Goal: Consume media (video, audio): Consume media (video, audio)

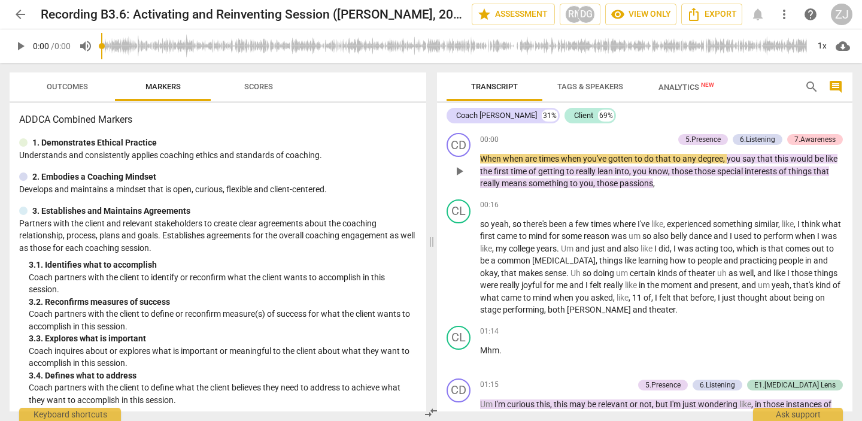
click at [486, 160] on span "When" at bounding box center [491, 159] width 23 height 10
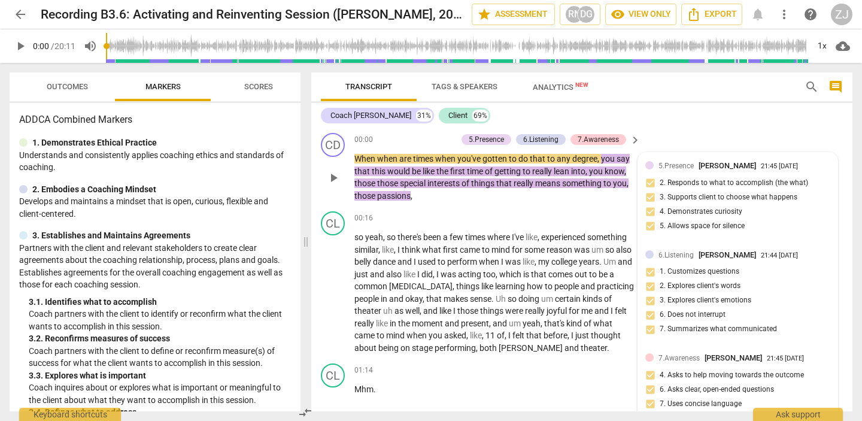
click at [330, 183] on span "play_arrow" at bounding box center [333, 178] width 14 height 14
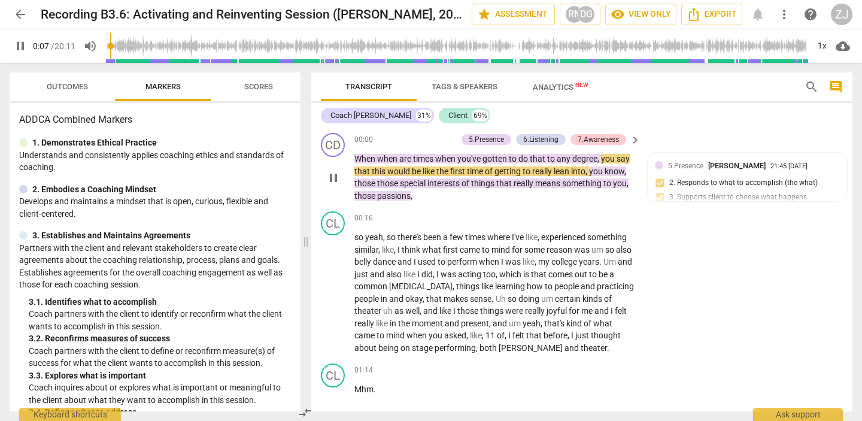
click at [333, 175] on span "pause" at bounding box center [333, 178] width 14 height 14
click at [361, 157] on span "When" at bounding box center [365, 159] width 23 height 10
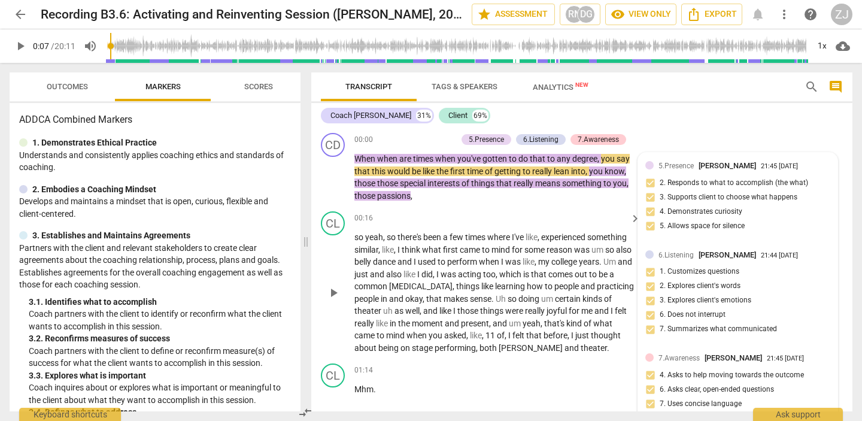
click at [631, 215] on span "keyboard_arrow_right" at bounding box center [635, 218] width 14 height 14
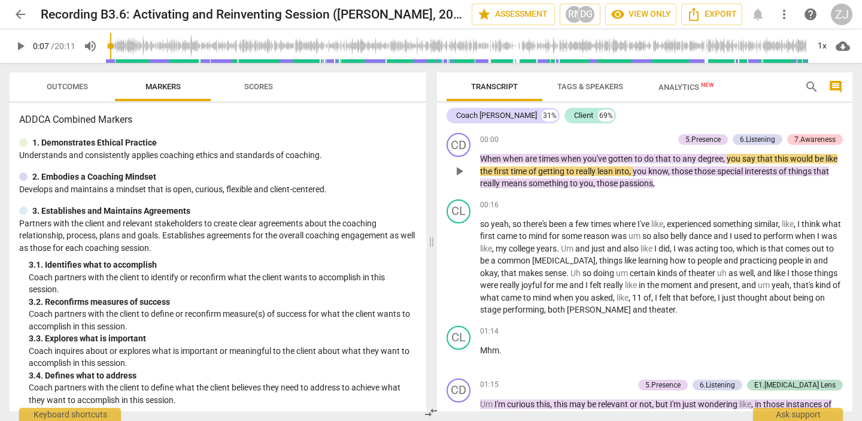
click at [489, 158] on span "When" at bounding box center [491, 159] width 23 height 10
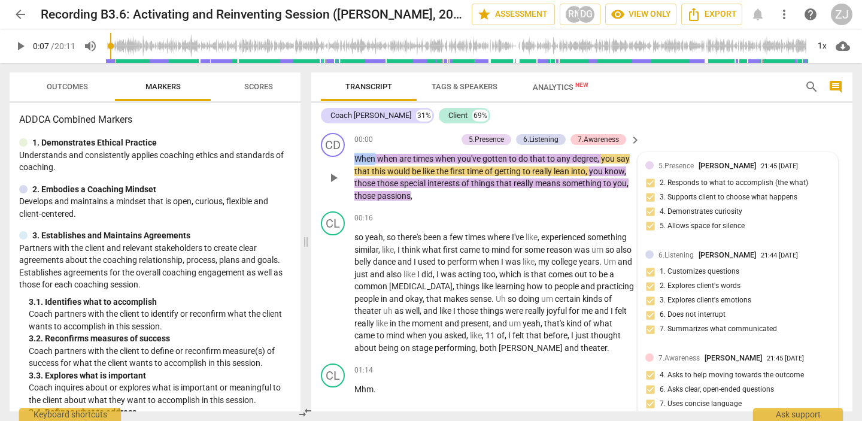
click at [489, 158] on p "When when are times when you've gotten to do that to any degree , you say that …" at bounding box center [494, 177] width 280 height 49
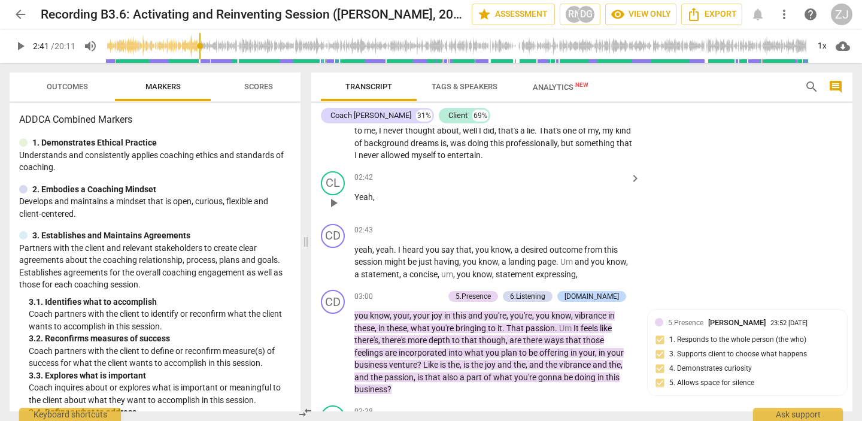
scroll to position [544, 0]
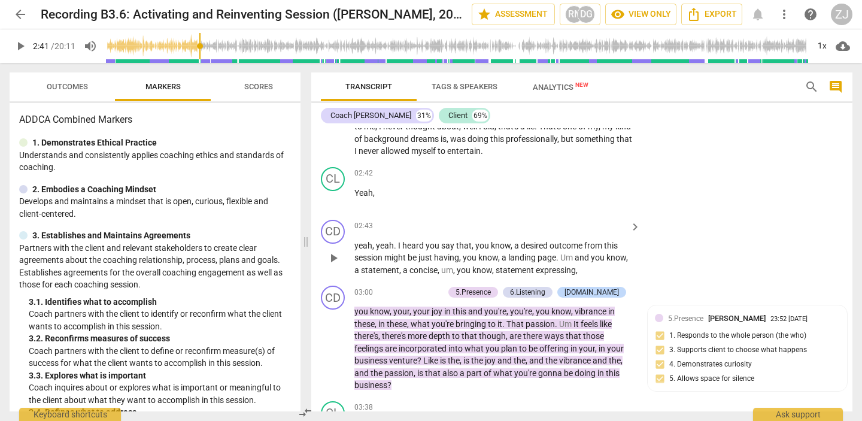
click at [360, 251] on p "yeah , yeah . I heard you say that , you know , a desired outcome from this ses…" at bounding box center [494, 257] width 280 height 37
click at [326, 257] on span "play_arrow" at bounding box center [333, 258] width 14 height 14
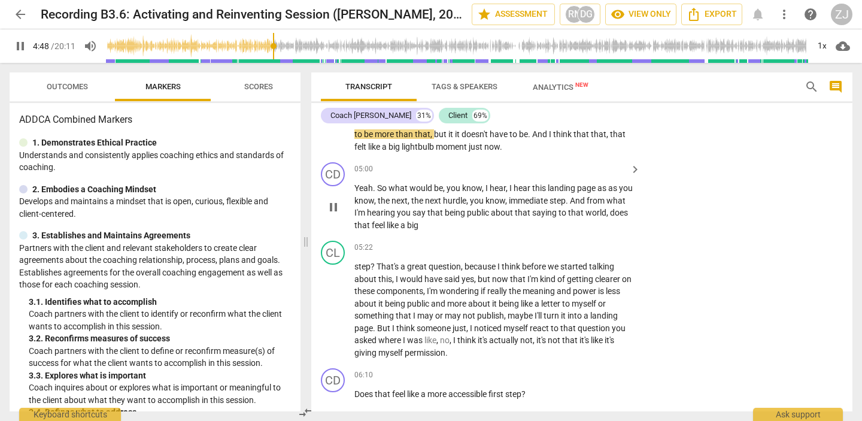
scroll to position [1058, 0]
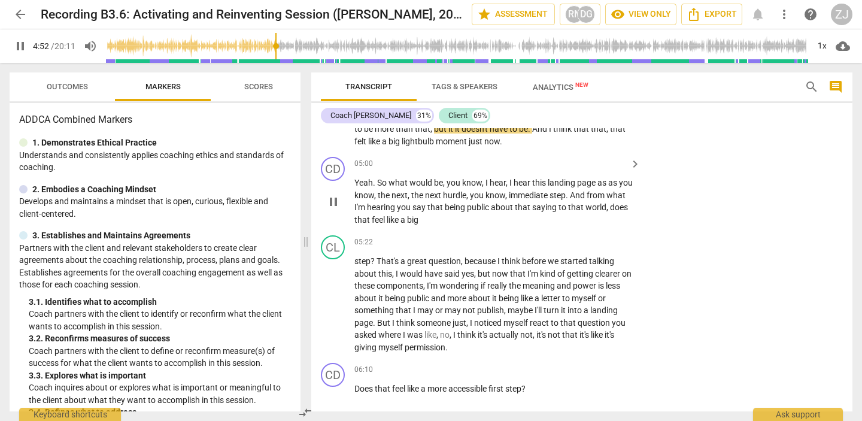
click at [332, 202] on span "pause" at bounding box center [333, 201] width 14 height 14
click at [332, 202] on span "play_arrow" at bounding box center [333, 201] width 14 height 14
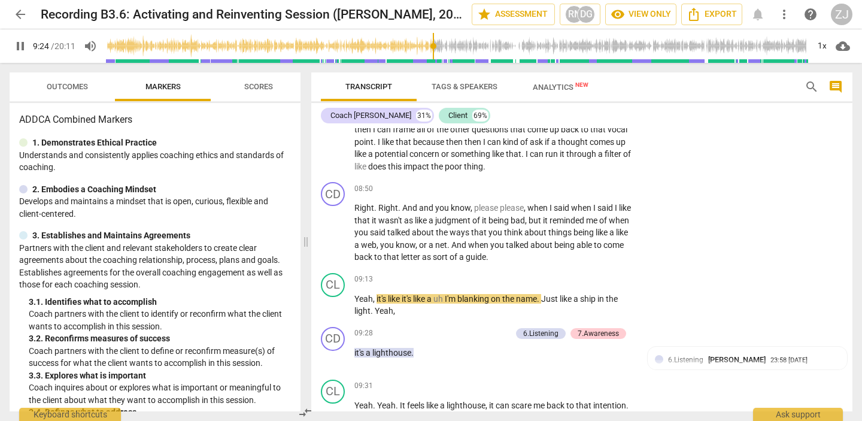
scroll to position [2212, 0]
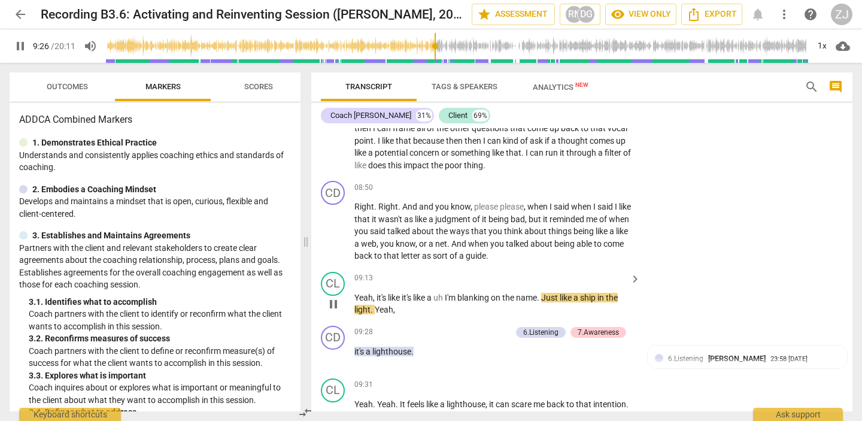
click at [336, 302] on span "pause" at bounding box center [333, 304] width 14 height 14
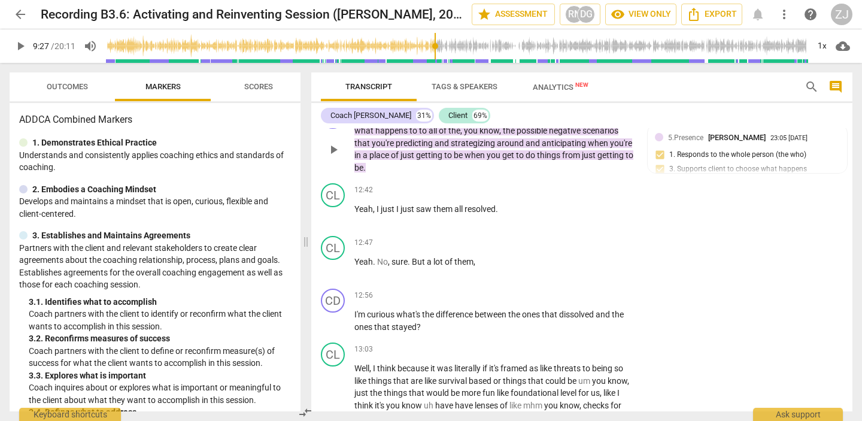
scroll to position [3287, 0]
click at [335, 212] on span "play_arrow" at bounding box center [333, 214] width 14 height 14
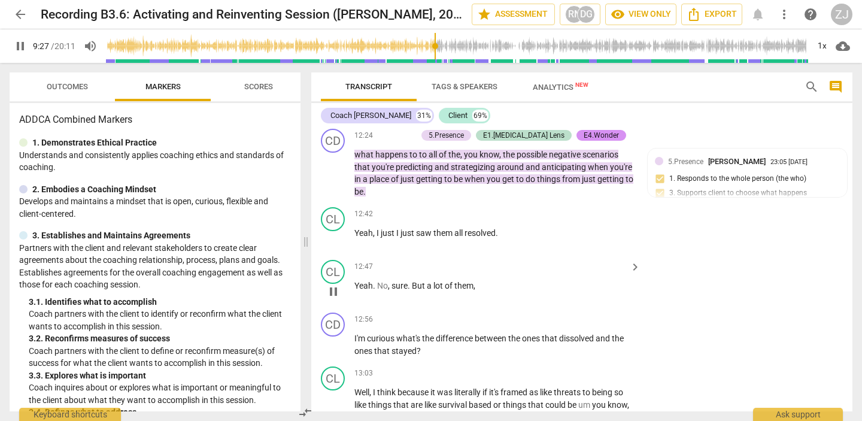
scroll to position [3258, 0]
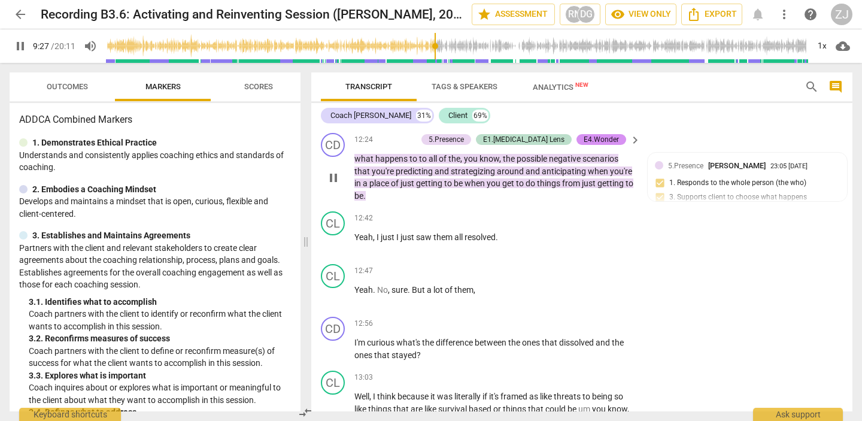
click at [366, 156] on span "what" at bounding box center [364, 159] width 21 height 10
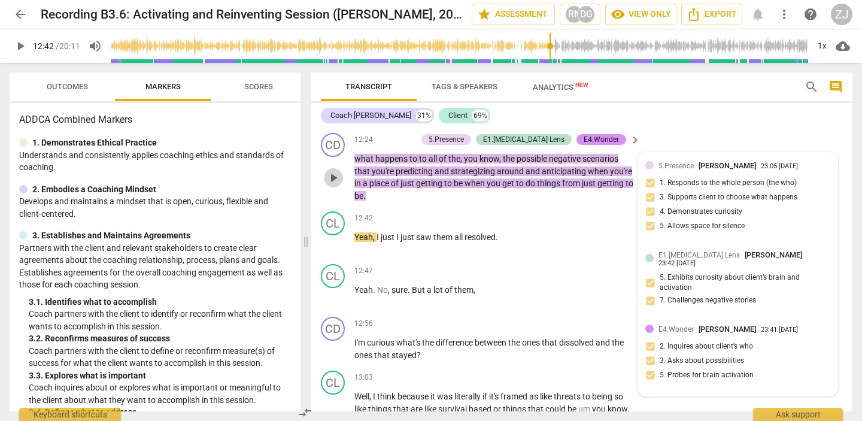
click at [342, 175] on span "play_arrow" at bounding box center [333, 178] width 19 height 14
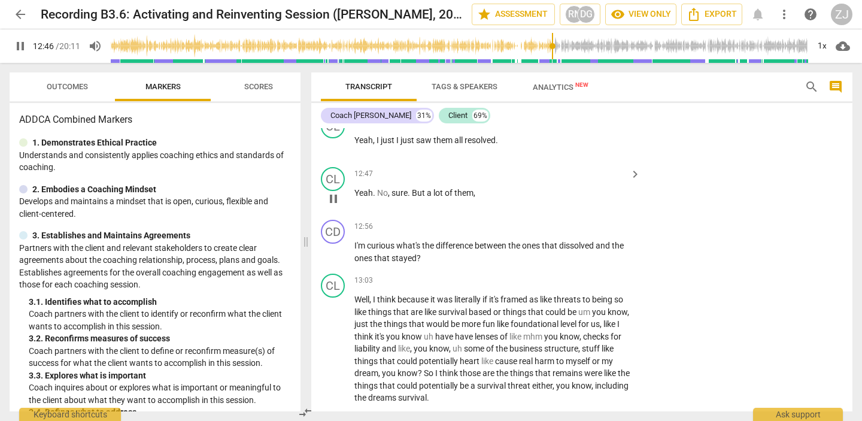
scroll to position [3354, 0]
click at [337, 248] on span "pause" at bounding box center [333, 252] width 14 height 14
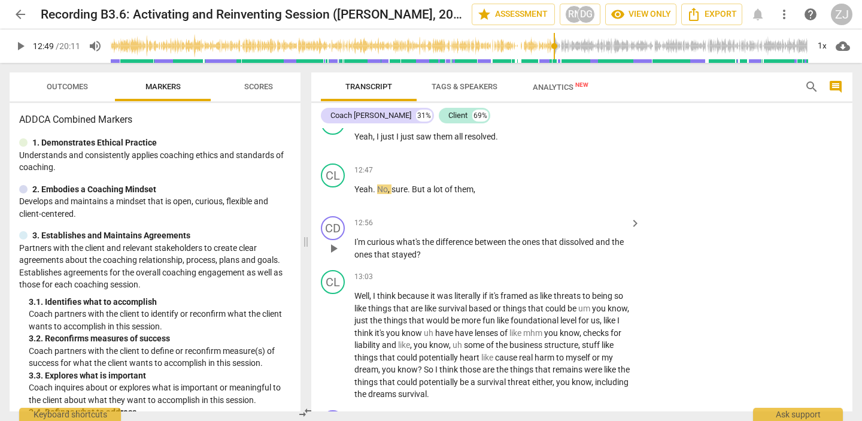
click at [337, 249] on span "play_arrow" at bounding box center [333, 248] width 14 height 14
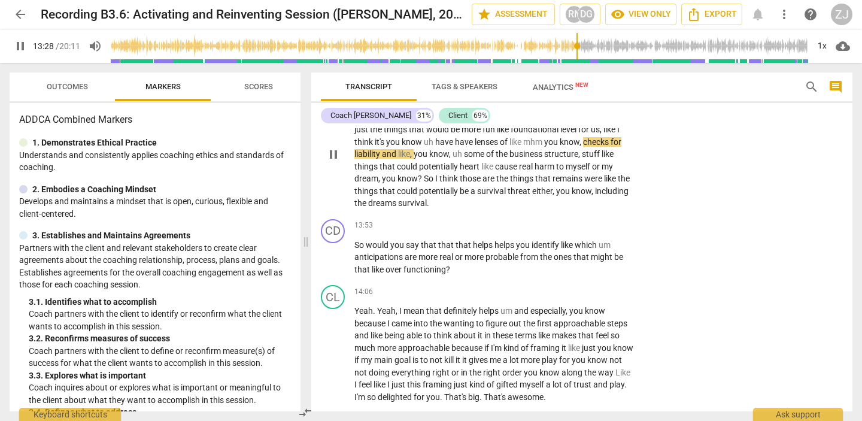
scroll to position [3549, 0]
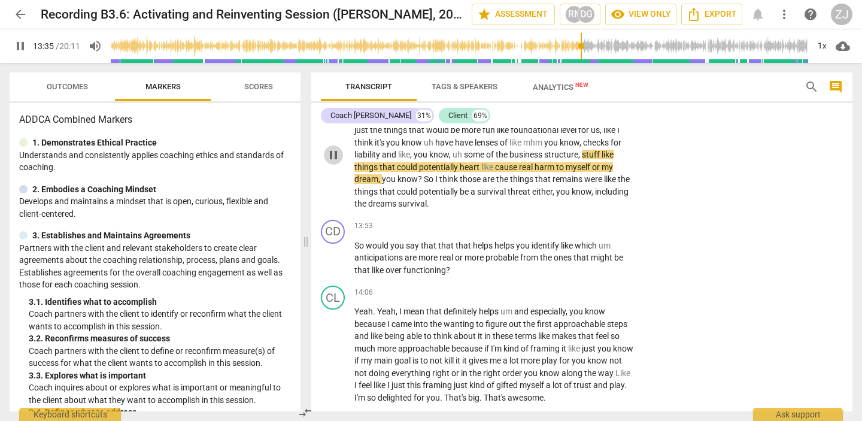
click at [327, 151] on span "pause" at bounding box center [333, 155] width 14 height 14
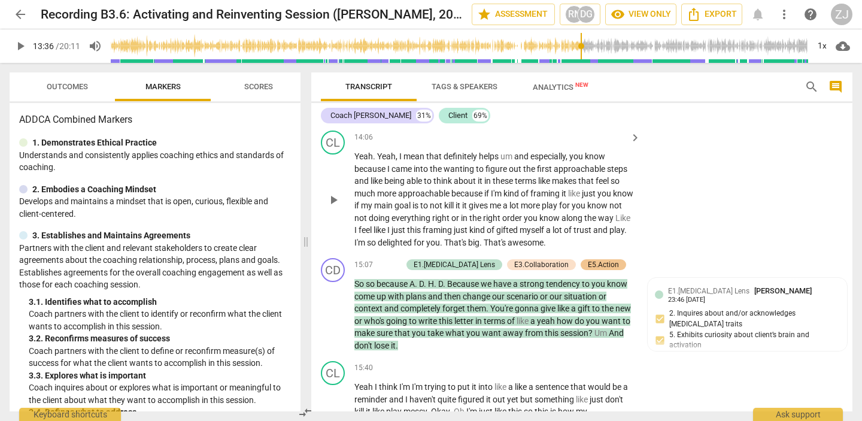
scroll to position [3692, 0]
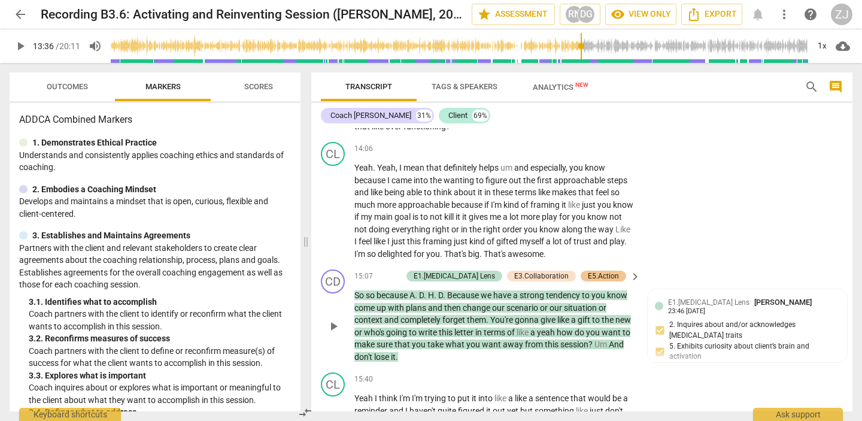
click at [336, 323] on span "play_arrow" at bounding box center [333, 326] width 14 height 14
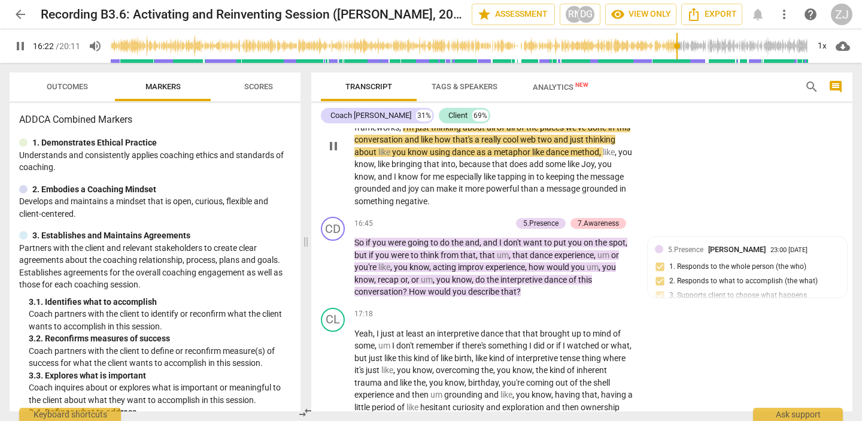
scroll to position [3990, 0]
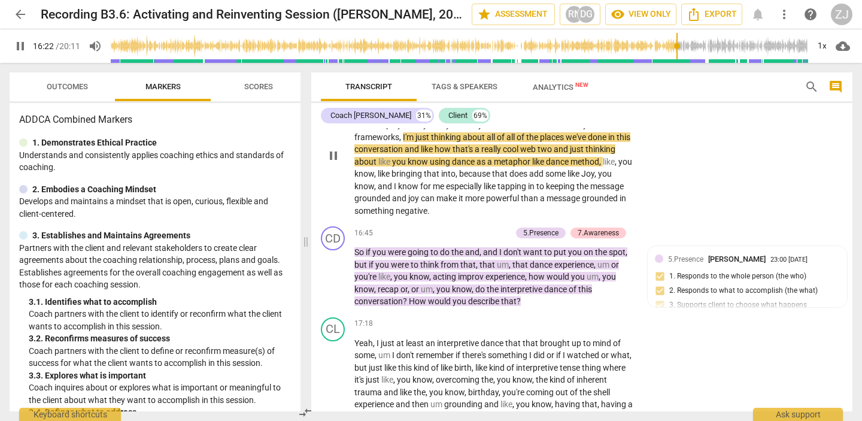
click at [328, 153] on span "pause" at bounding box center [333, 155] width 14 height 14
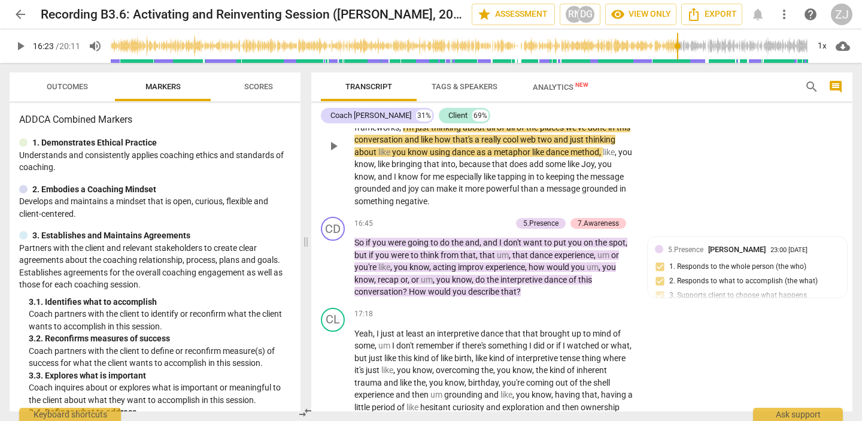
scroll to position [4001, 0]
click at [327, 265] on span "play_arrow" at bounding box center [333, 266] width 14 height 14
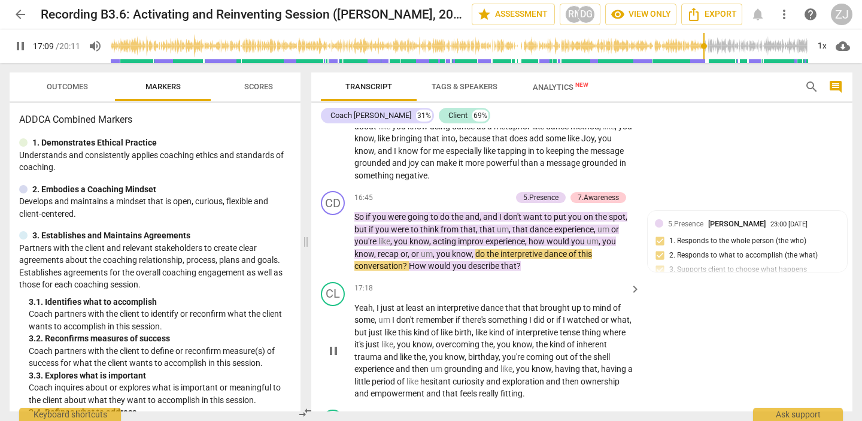
scroll to position [4024, 0]
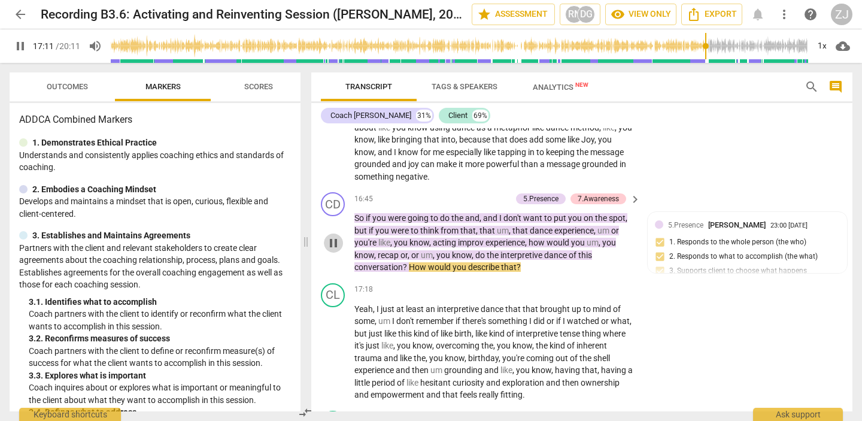
click at [332, 241] on span "pause" at bounding box center [333, 243] width 14 height 14
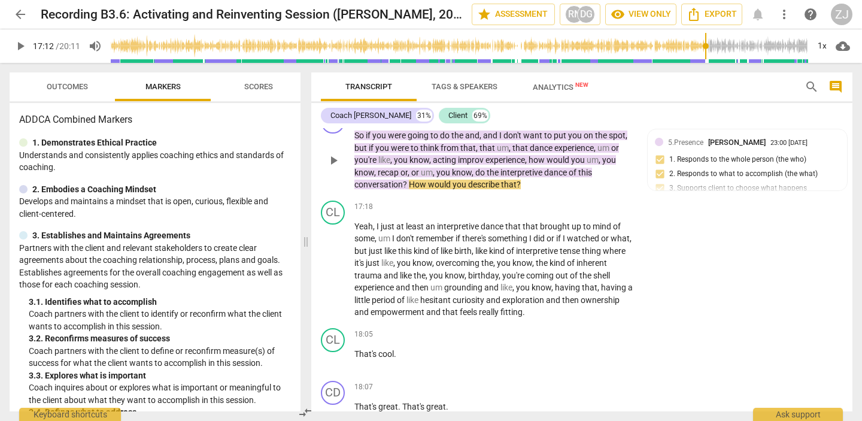
scroll to position [4118, 0]
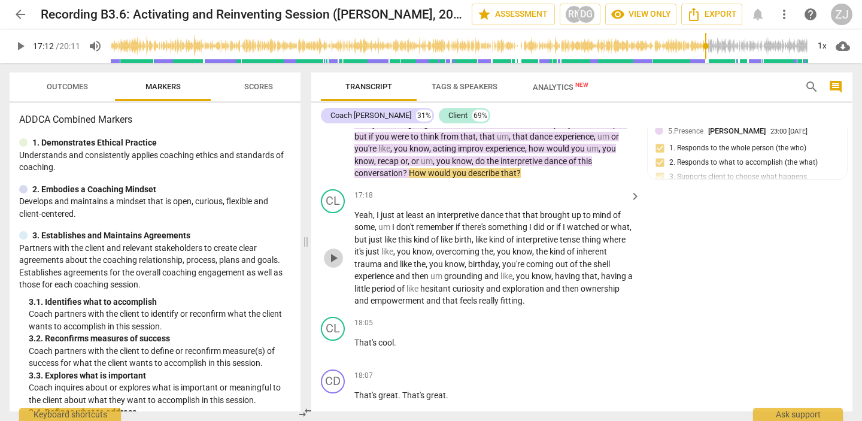
click at [332, 259] on span "play_arrow" at bounding box center [333, 258] width 14 height 14
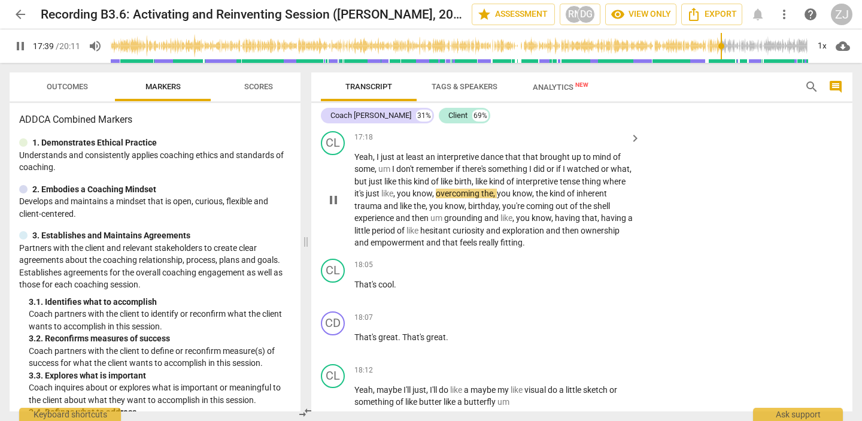
scroll to position [4188, 0]
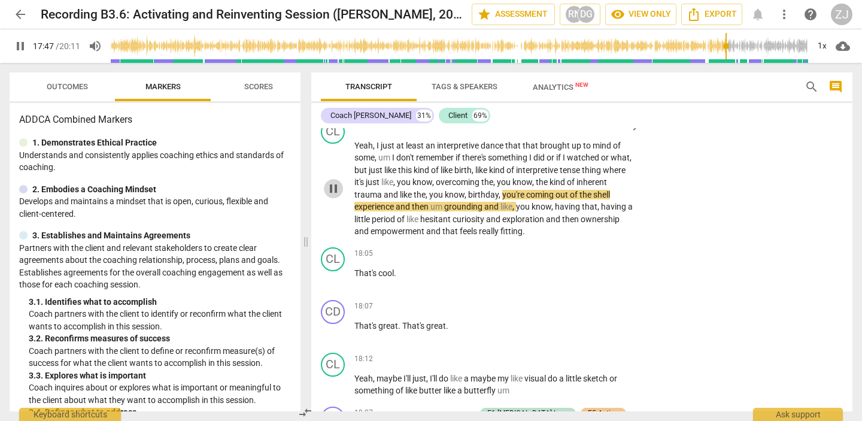
click at [333, 187] on span "pause" at bounding box center [333, 188] width 14 height 14
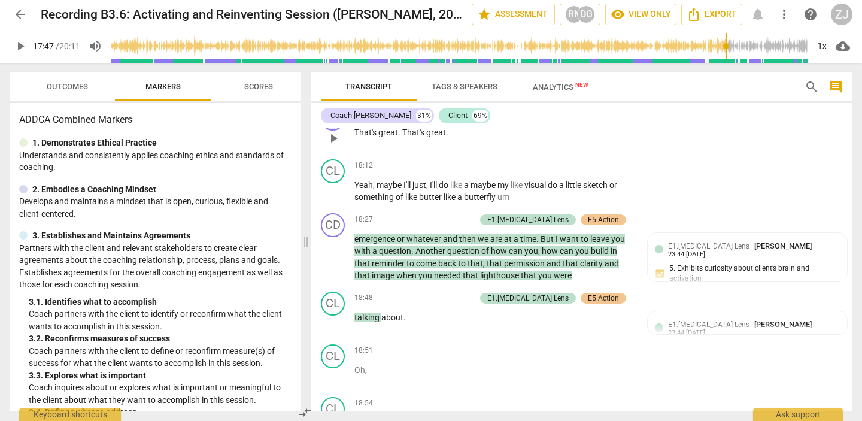
scroll to position [4380, 0]
click at [329, 191] on span "play_arrow" at bounding box center [333, 192] width 14 height 14
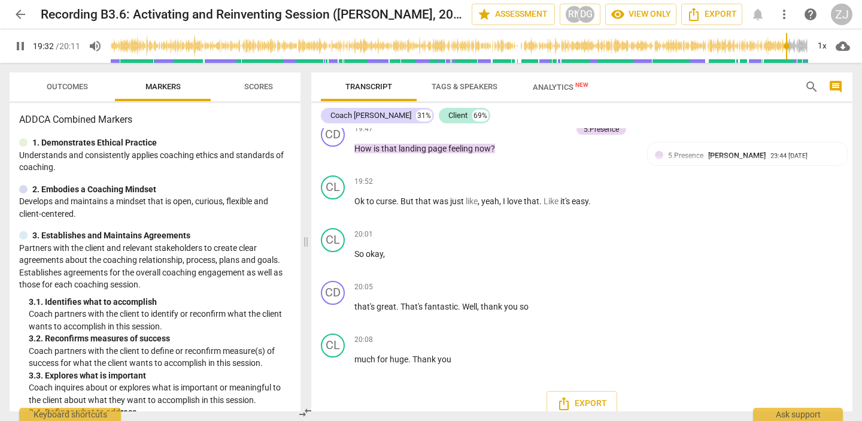
scroll to position [4785, 0]
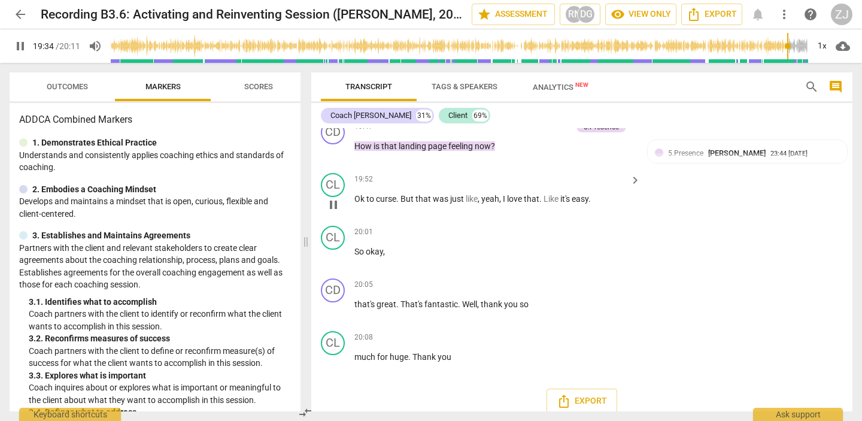
click at [333, 202] on span "pause" at bounding box center [333, 204] width 14 height 14
click at [334, 202] on span "play_arrow" at bounding box center [333, 204] width 14 height 14
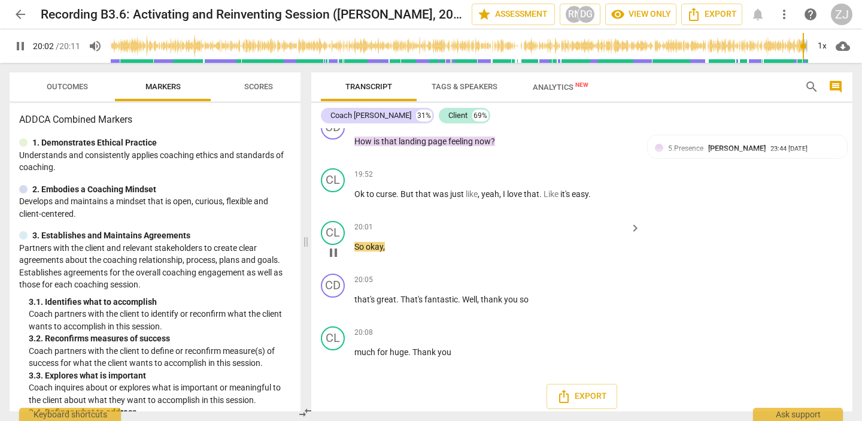
scroll to position [4796, 0]
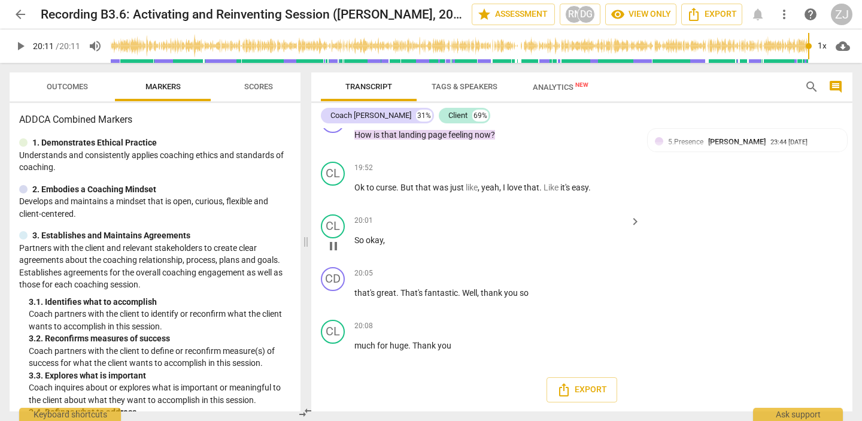
type input "1211"
click at [330, 246] on div "play_arrow pause" at bounding box center [339, 246] width 31 height 16
